Goal: Task Accomplishment & Management: Manage account settings

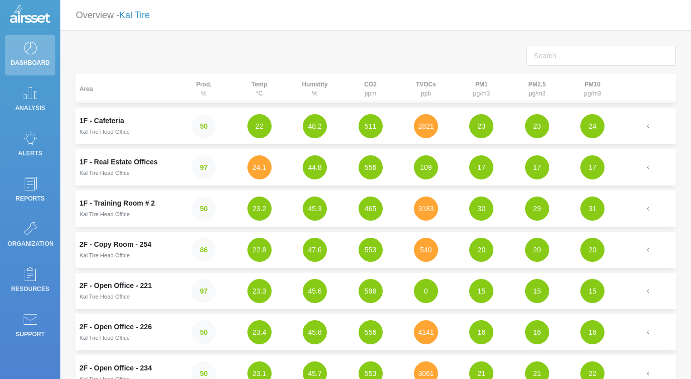
click at [147, 19] on link "Kal Tire" at bounding box center [134, 15] width 31 height 10
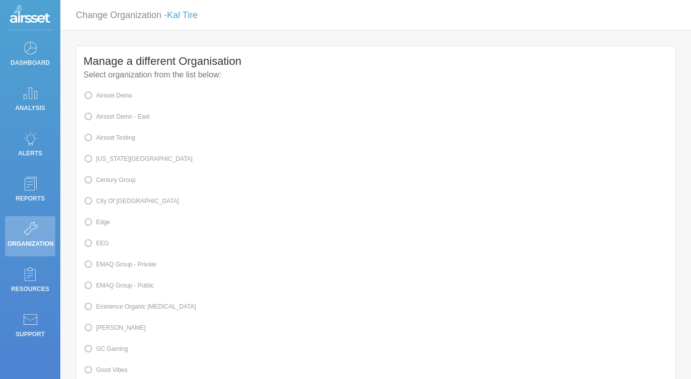
click at [116, 141] on label "Airsset Testing" at bounding box center [109, 137] width 52 height 13
click at [103, 140] on input "Airsset Testing" at bounding box center [99, 137] width 7 height 7
radio input "true"
radio input "false"
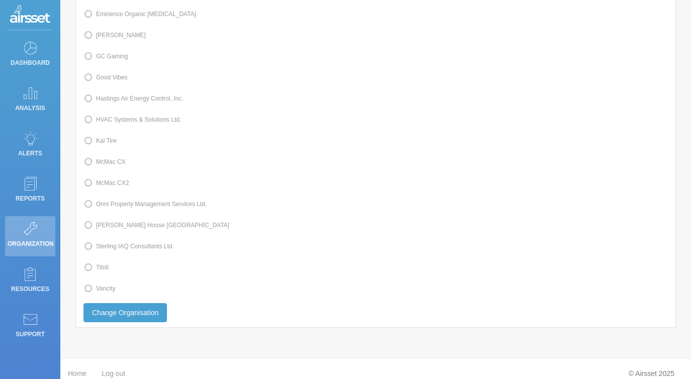
scroll to position [303, 0]
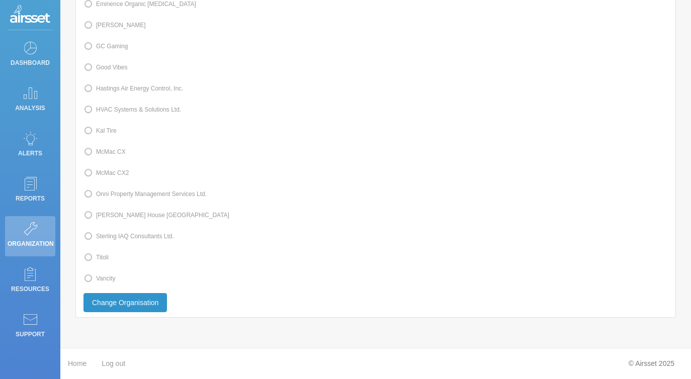
click at [97, 296] on button "Change Organisation" at bounding box center [124, 302] width 83 height 19
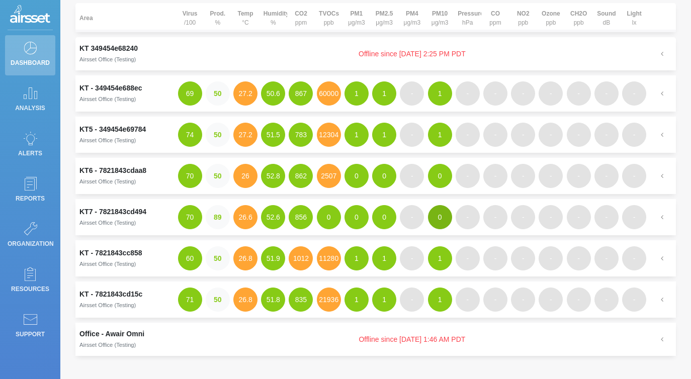
scroll to position [76, 0]
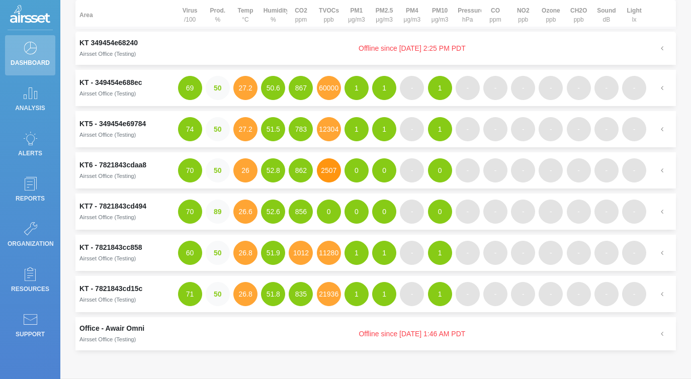
click at [328, 178] on button "2507" at bounding box center [329, 170] width 24 height 24
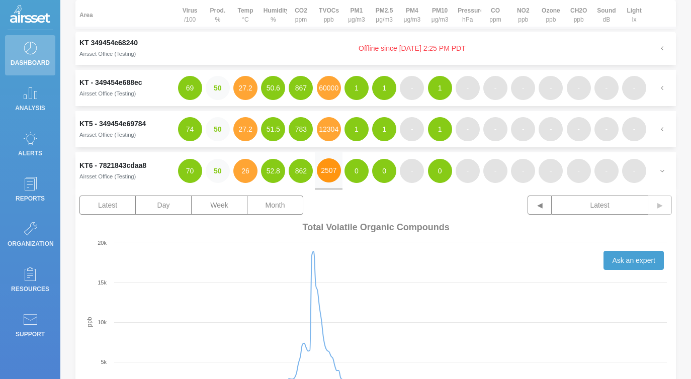
click at [328, 178] on button "2507" at bounding box center [329, 170] width 24 height 24
